Goal: Information Seeking & Learning: Learn about a topic

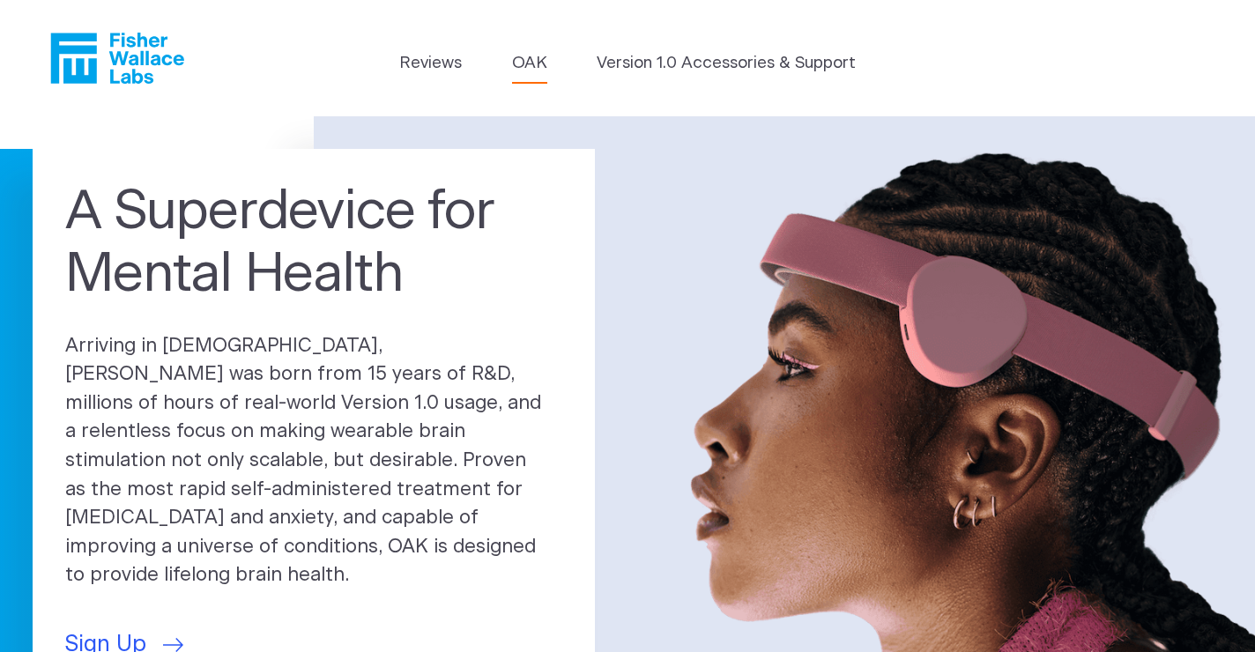
click at [529, 62] on link "OAK" at bounding box center [529, 63] width 35 height 25
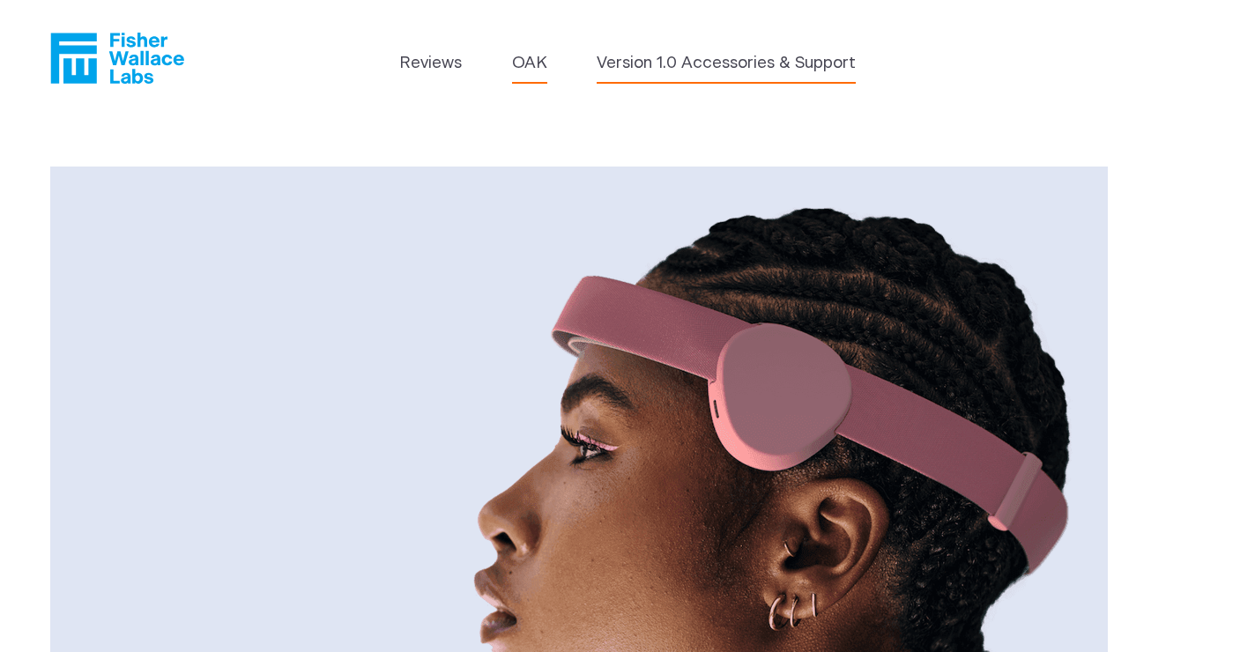
click at [674, 56] on link "Version 1.0 Accessories & Support" at bounding box center [726, 63] width 259 height 25
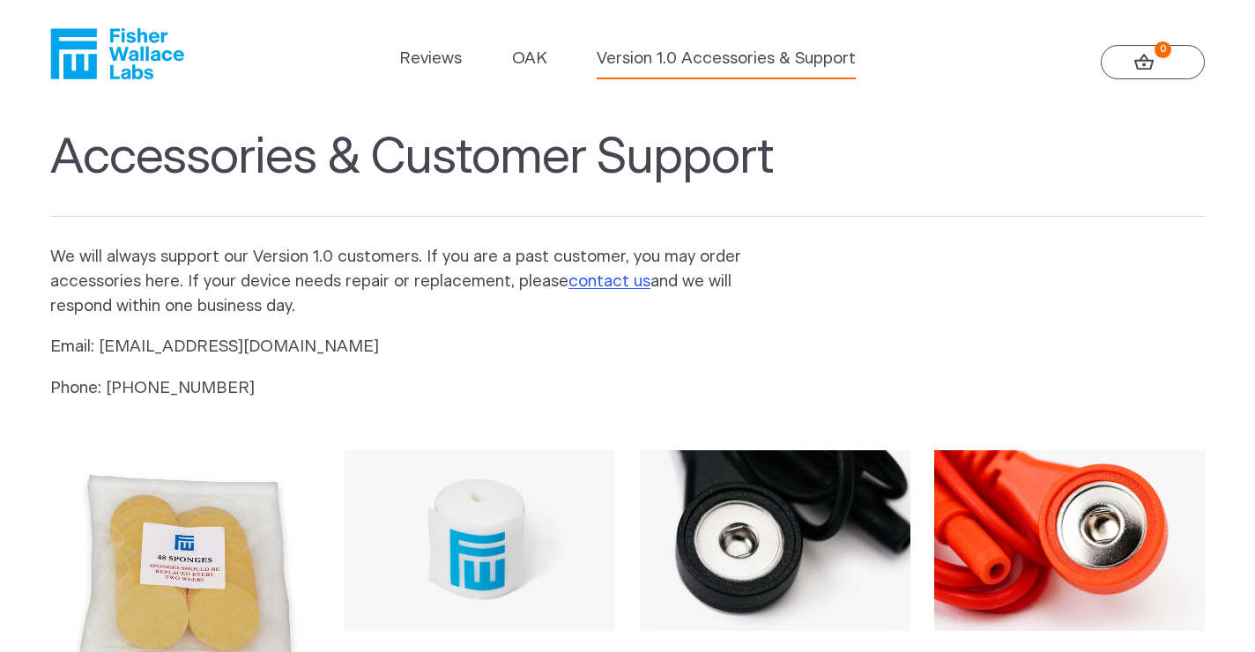
scroll to position [4, 0]
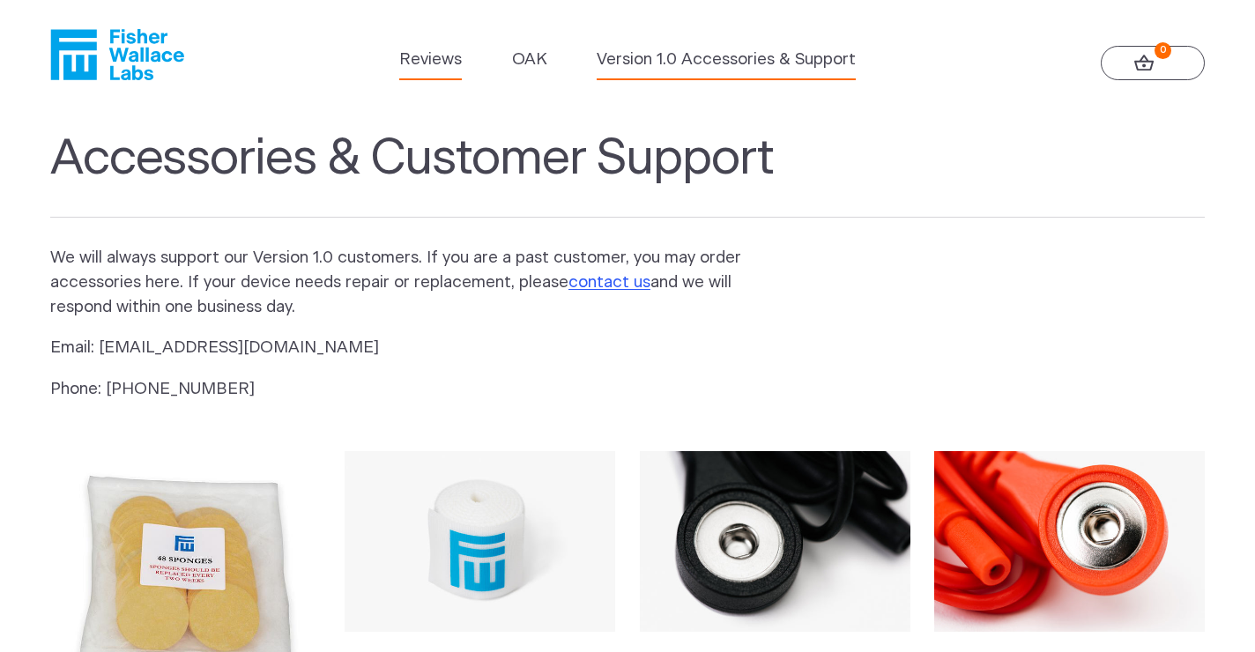
click at [442, 57] on link "Reviews" at bounding box center [430, 60] width 63 height 25
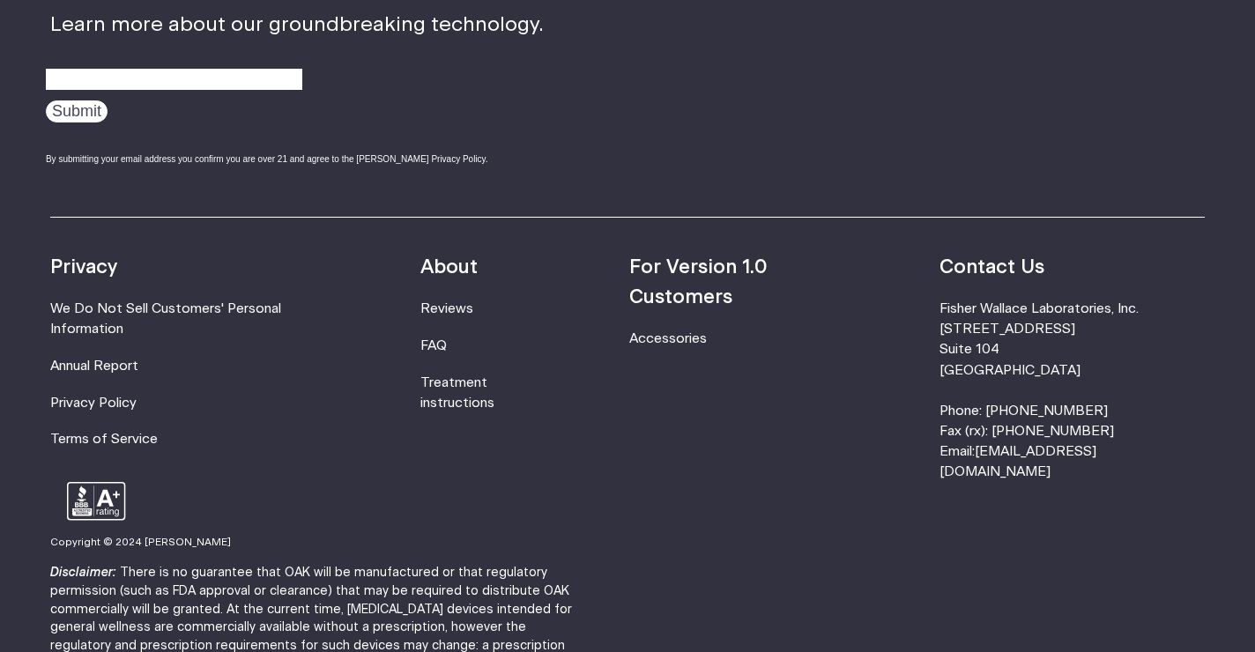
scroll to position [2342, 0]
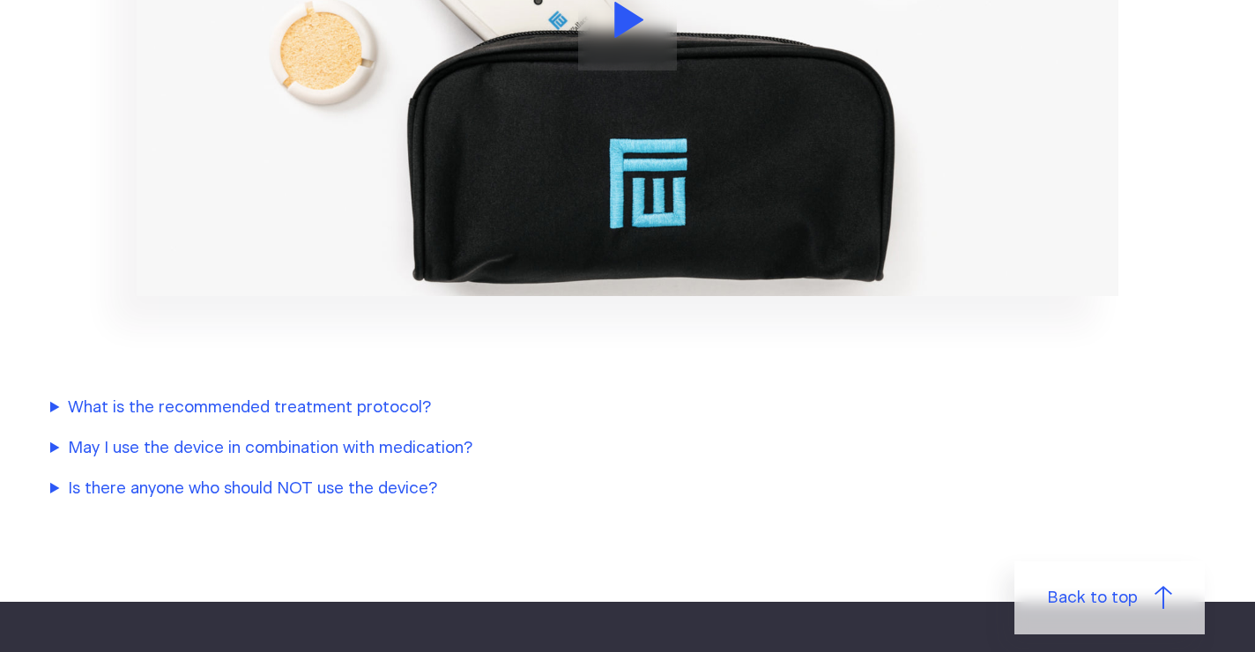
scroll to position [2035, 0]
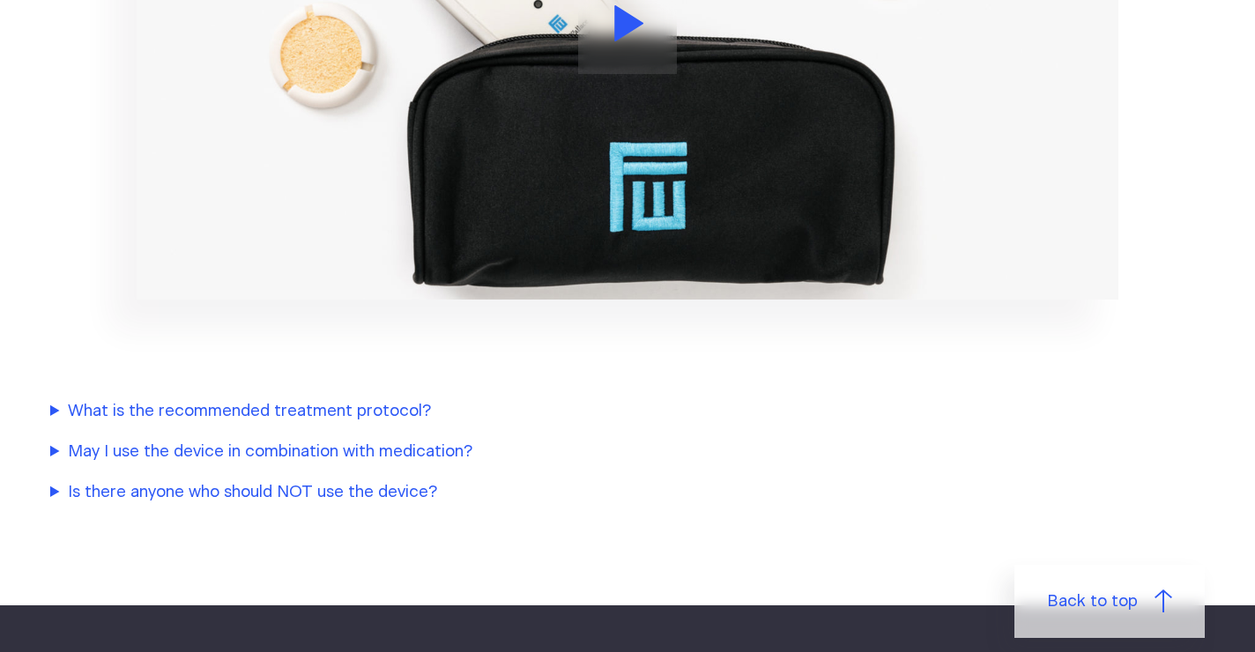
click at [416, 486] on summary "Is there anyone who should NOT use the device?" at bounding box center [420, 492] width 740 height 25
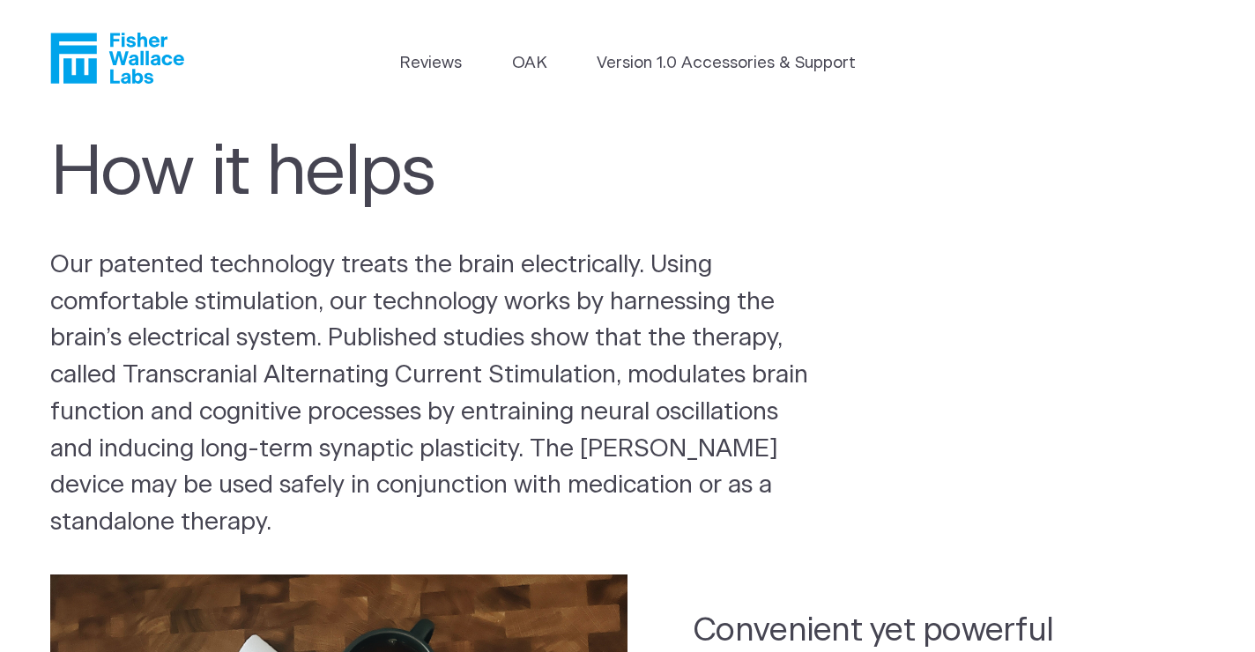
scroll to position [0, 0]
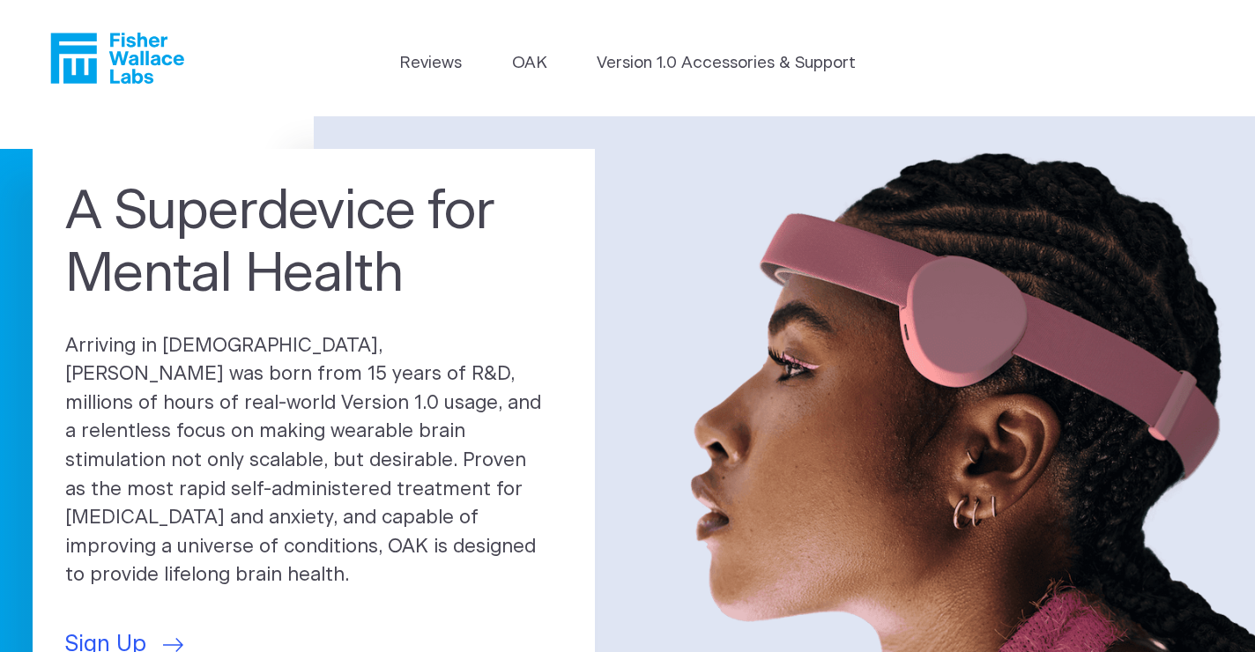
click at [100, 57] on icon "Fisher Wallace" at bounding box center [117, 58] width 134 height 51
click at [529, 61] on link "OAK" at bounding box center [529, 63] width 35 height 25
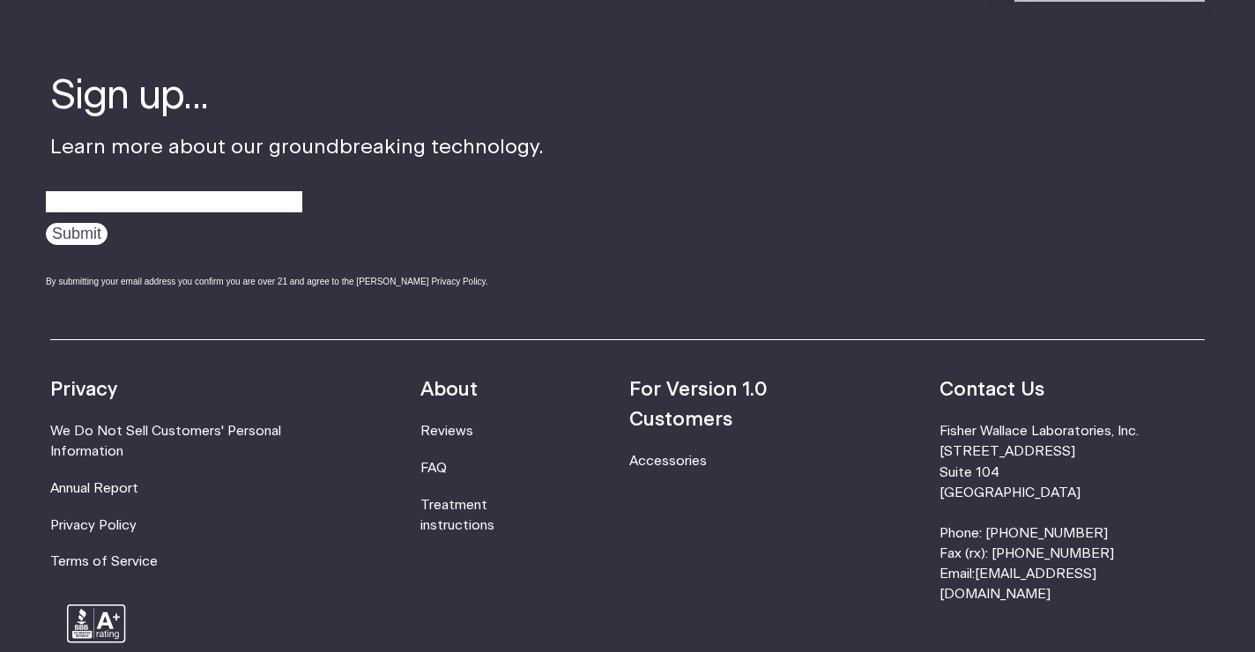
scroll to position [2938, 0]
click at [495, 500] on link "Treatment instructions" at bounding box center [457, 516] width 74 height 33
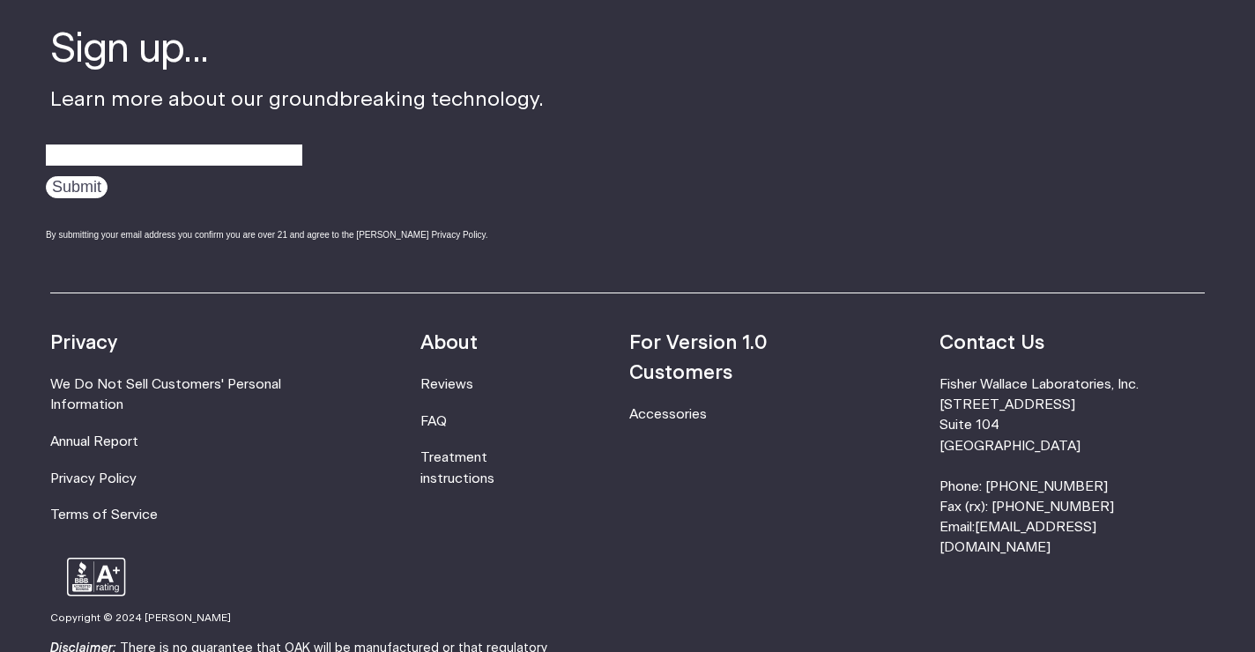
scroll to position [5420, 0]
click at [447, 415] on link "FAQ" at bounding box center [433, 421] width 26 height 13
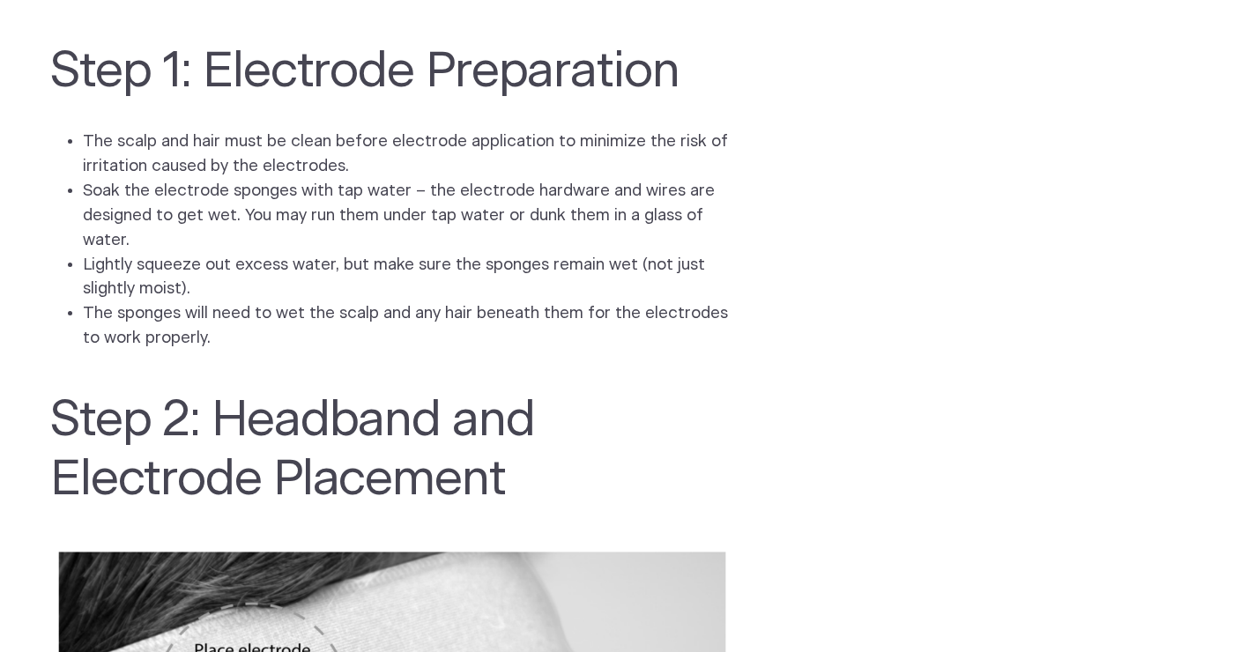
scroll to position [1663, 0]
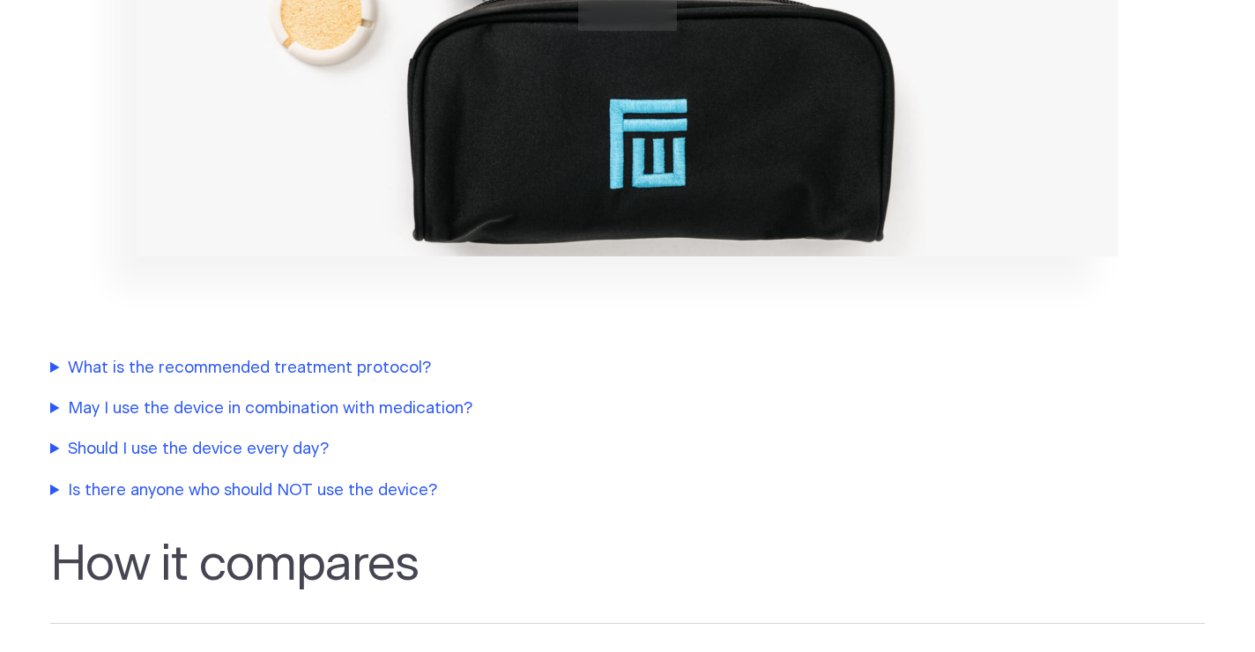
scroll to position [2735, 0]
